Goal: Task Accomplishment & Management: Manage account settings

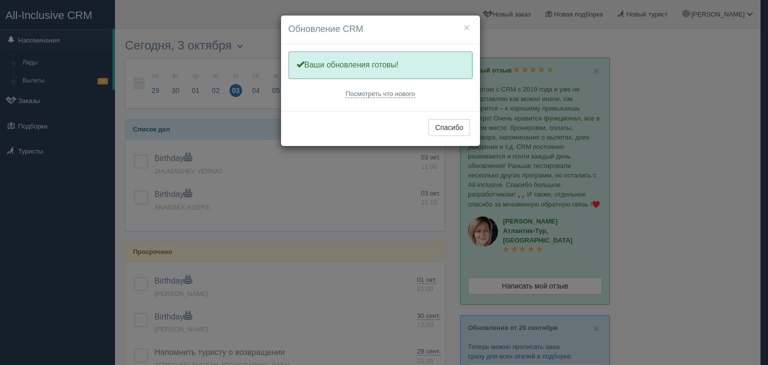
click at [142, 156] on div "× Обновление CRM Одну минутку, обновляем Вашу CRM Ваши обновления готовы! Посмо…" at bounding box center [384, 182] width 768 height 365
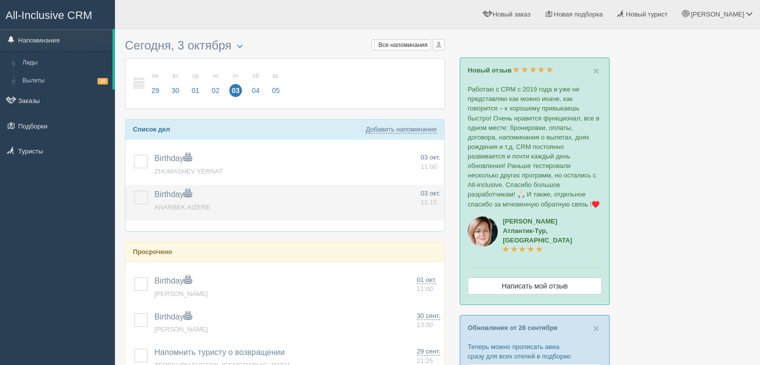
click at [134, 190] on label at bounding box center [134, 190] width 0 height 0
click at [0, 0] on input "checkbox" at bounding box center [0, 0] width 0 height 0
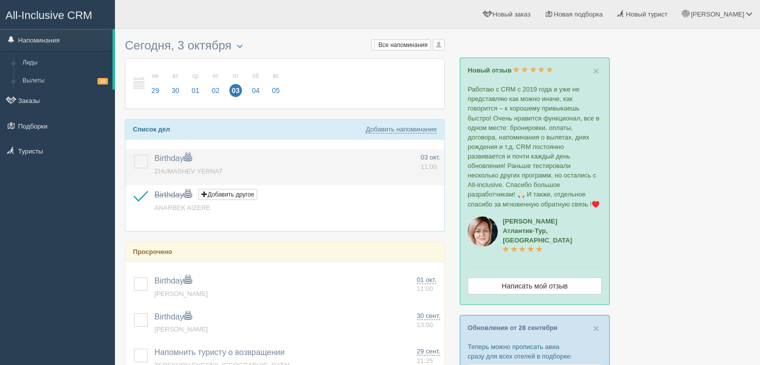
click at [134, 154] on label at bounding box center [134, 154] width 0 height 0
click at [0, 0] on input "checkbox" at bounding box center [0, 0] width 0 height 0
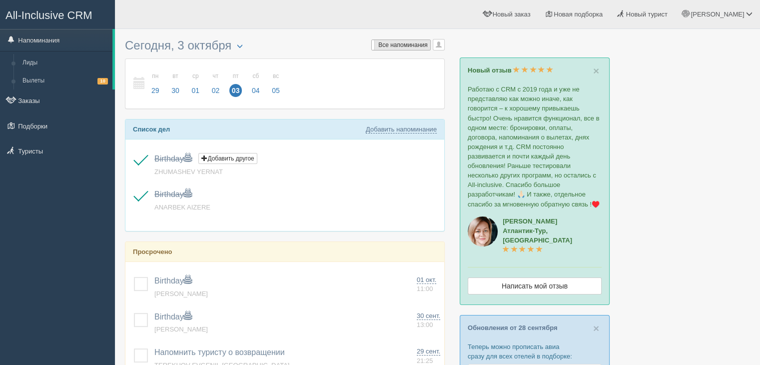
click at [426, 42] on span "Все напоминания" at bounding box center [402, 44] width 49 height 7
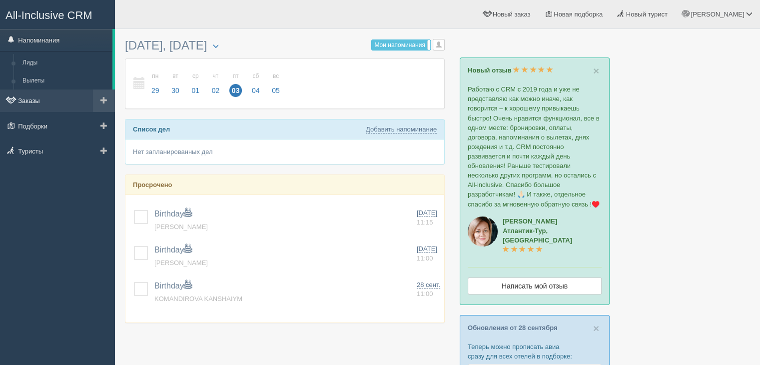
click at [37, 104] on link "Заказы" at bounding box center [57, 100] width 115 height 22
